Goal: Check status: Check status

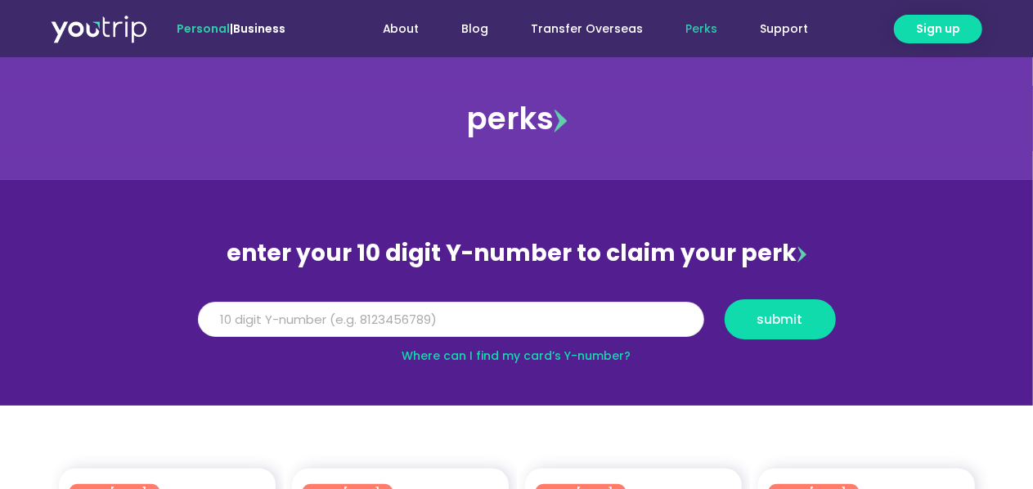
click at [307, 312] on input "Y Number" at bounding box center [451, 320] width 506 height 36
click at [259, 321] on input "Y Number" at bounding box center [451, 320] width 506 height 36
paste input "8163312671"
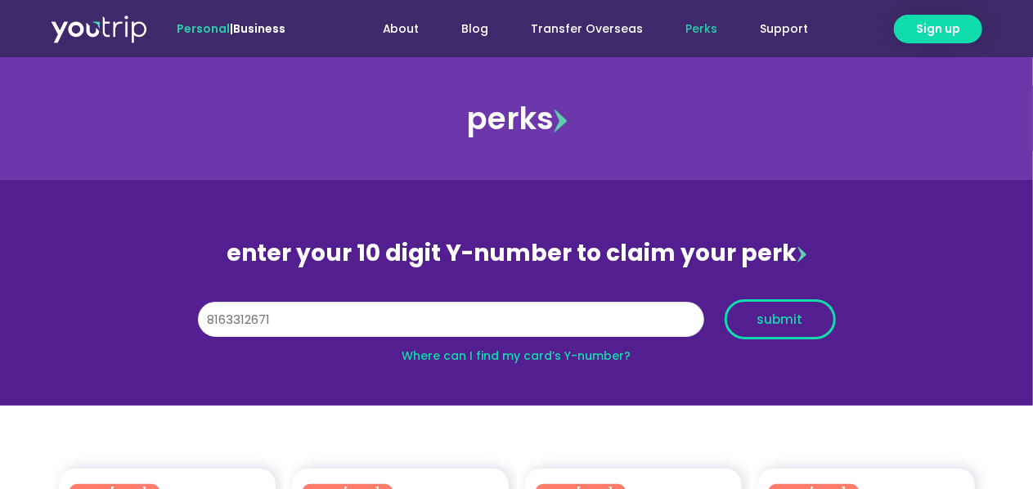
type input "8163312671"
click at [771, 325] on span "submit" at bounding box center [780, 319] width 46 height 12
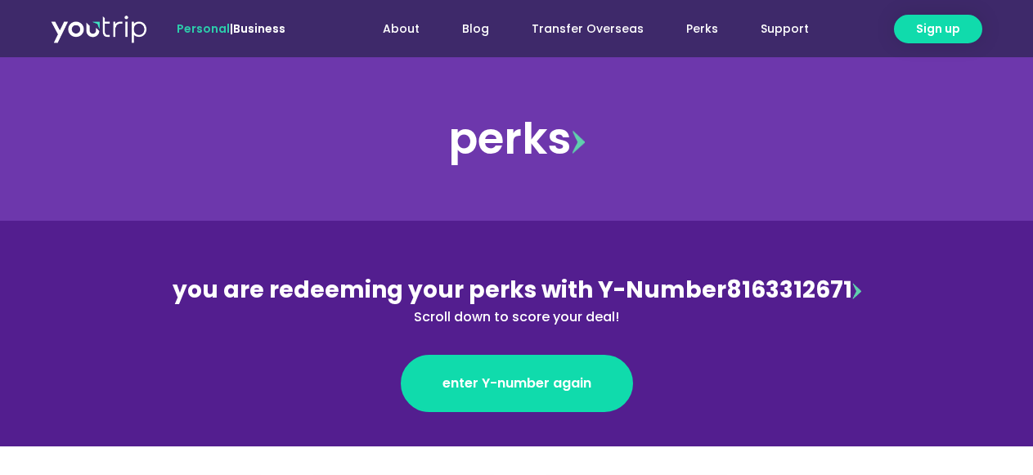
scroll to position [327, 0]
